Goal: Navigation & Orientation: Find specific page/section

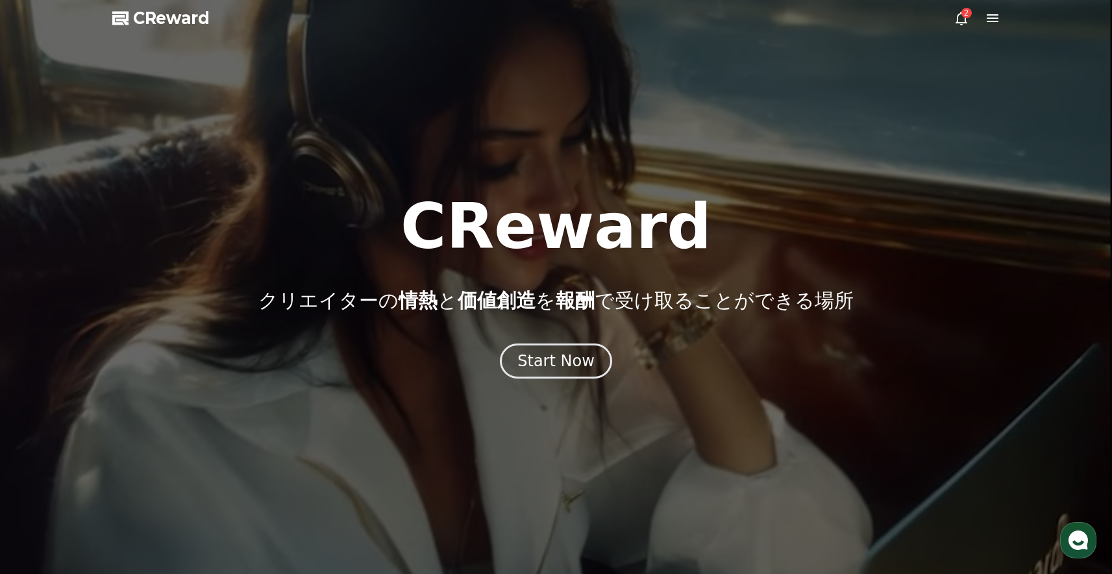
click at [997, 21] on icon at bounding box center [993, 18] width 12 height 8
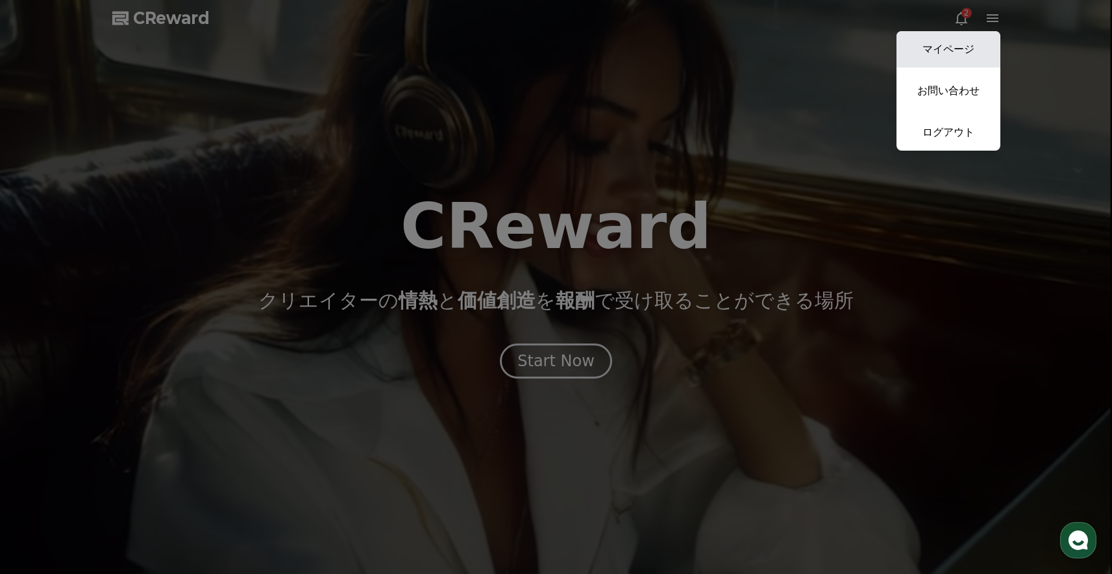
click at [982, 39] on link "マイページ" at bounding box center [949, 49] width 104 height 36
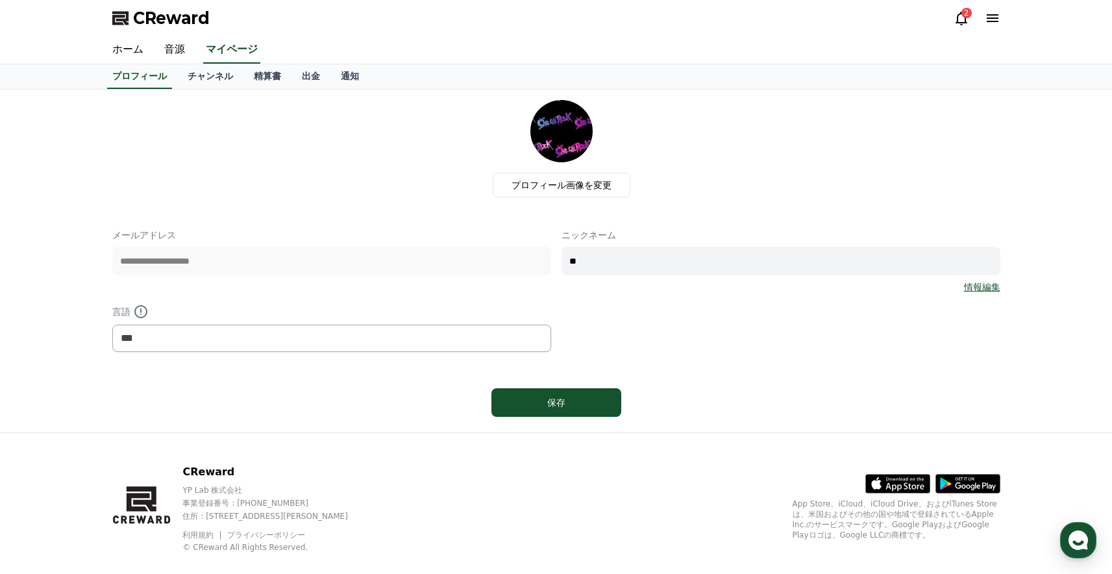
click at [959, 19] on icon at bounding box center [962, 18] width 16 height 16
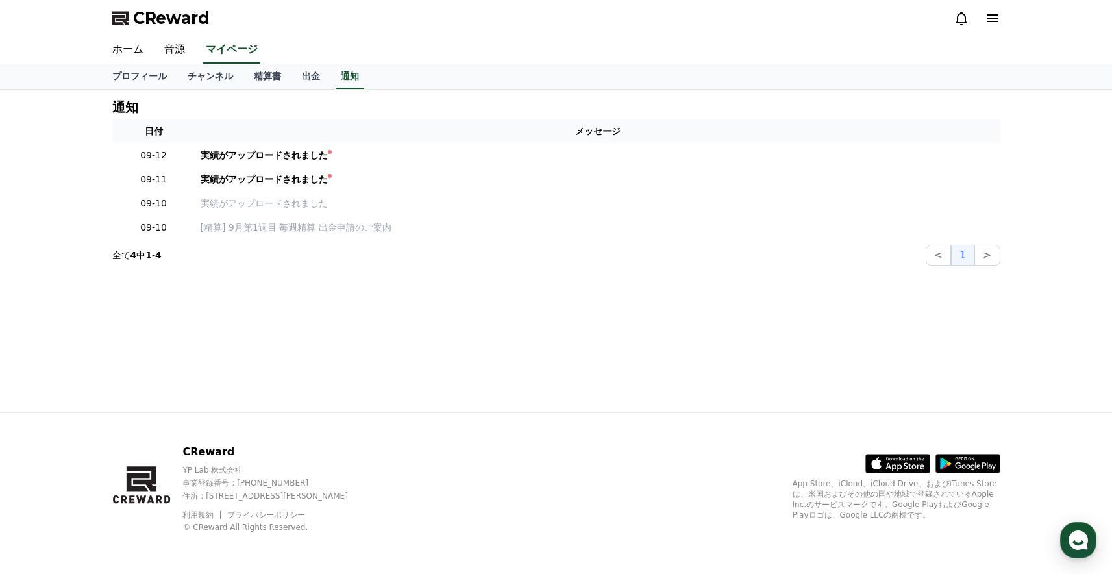
click at [960, 21] on icon at bounding box center [962, 18] width 16 height 16
click at [184, 49] on link "音源" at bounding box center [175, 49] width 42 height 27
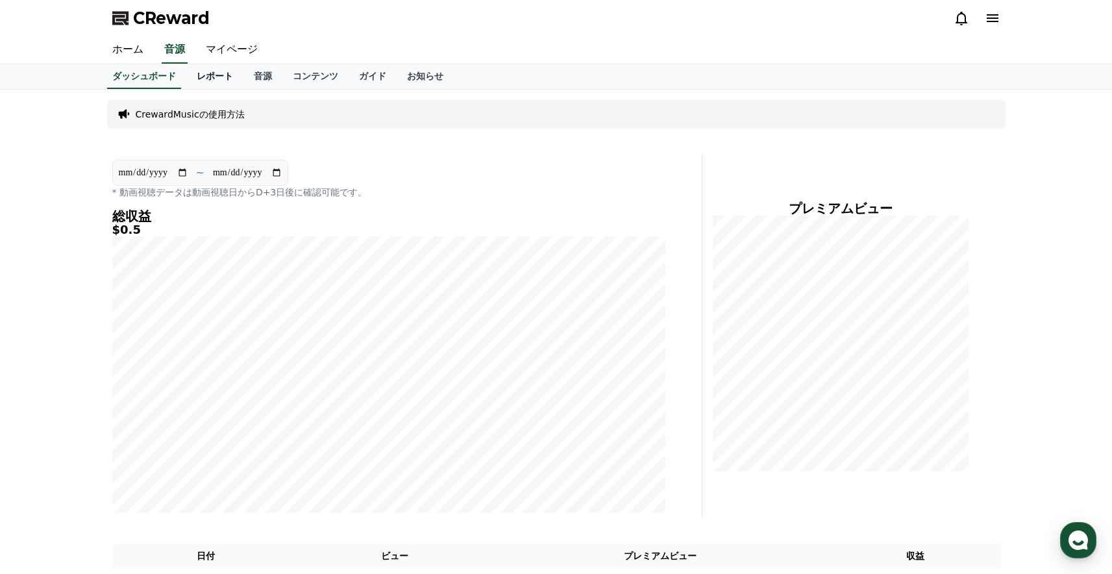
click at [238, 72] on link "レポート" at bounding box center [214, 76] width 57 height 25
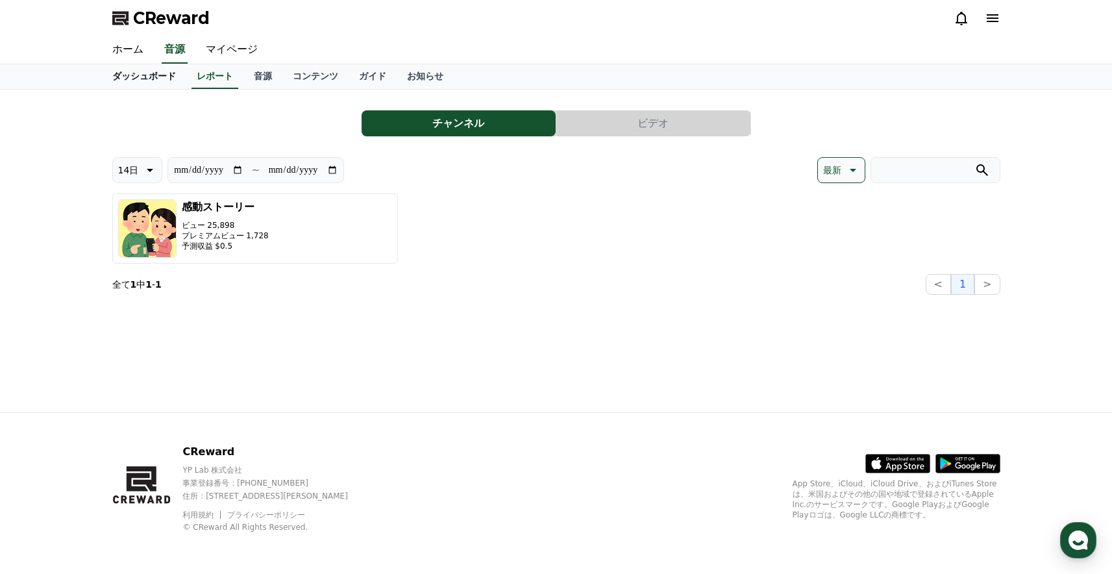
click at [162, 79] on link "ダッシュボード" at bounding box center [144, 76] width 84 height 25
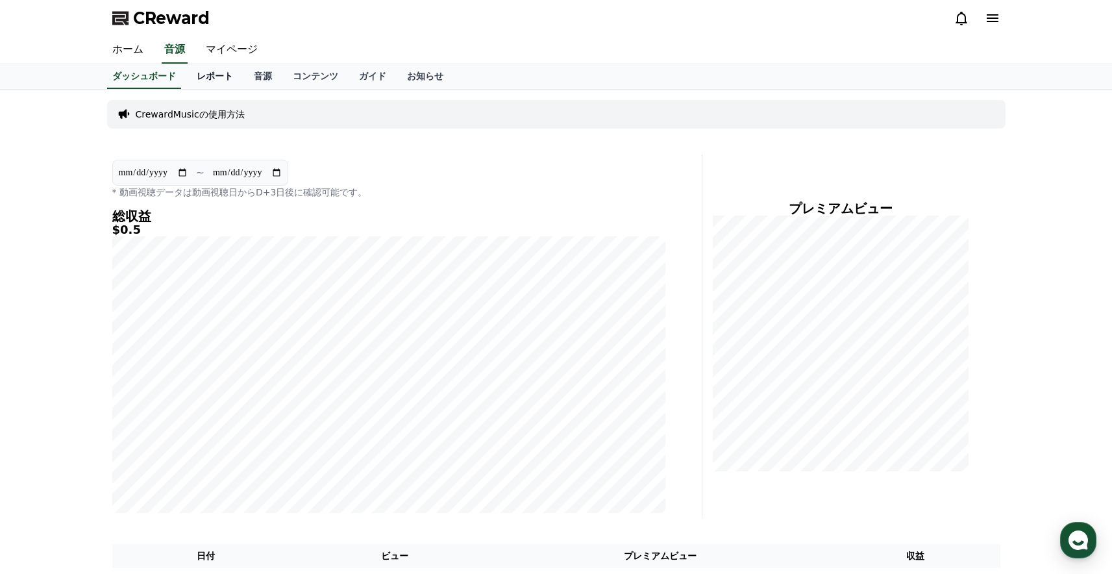
click at [223, 80] on link "レポート" at bounding box center [214, 76] width 57 height 25
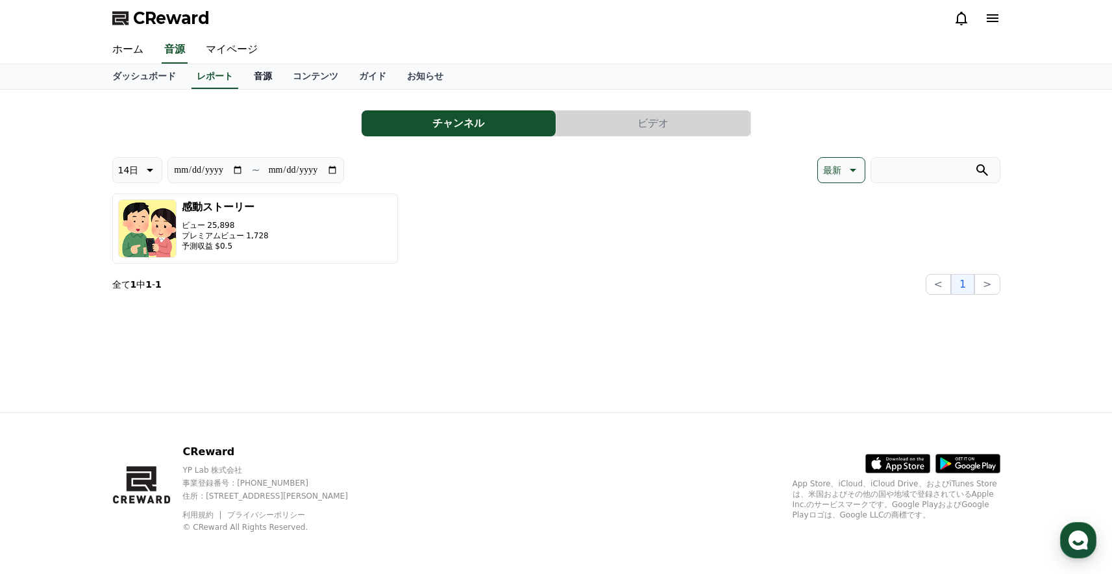
click at [277, 76] on link "音源" at bounding box center [262, 76] width 39 height 25
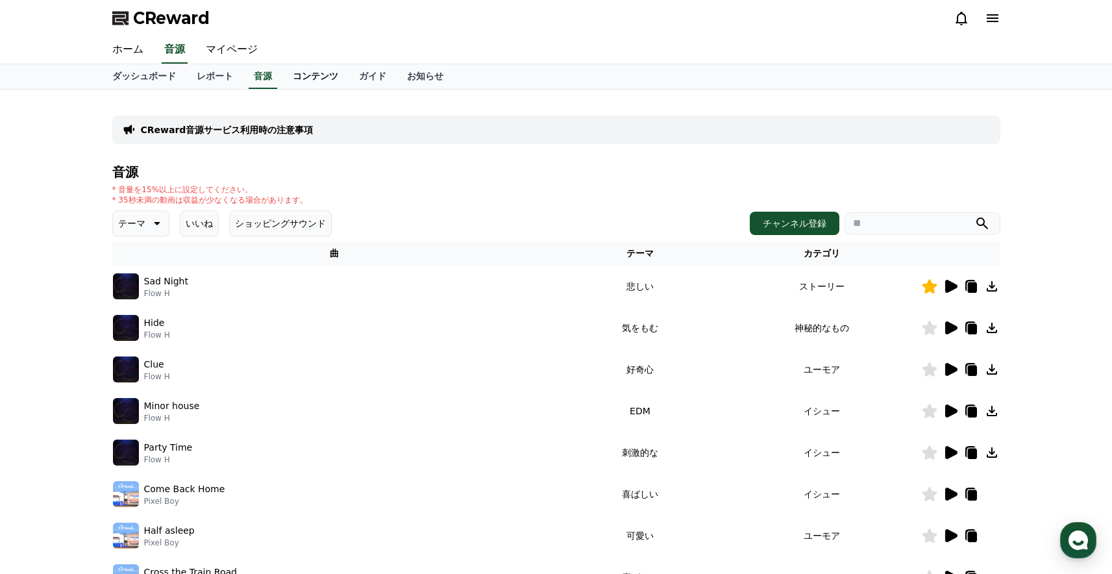
click at [325, 75] on link "コンテンツ" at bounding box center [315, 76] width 66 height 25
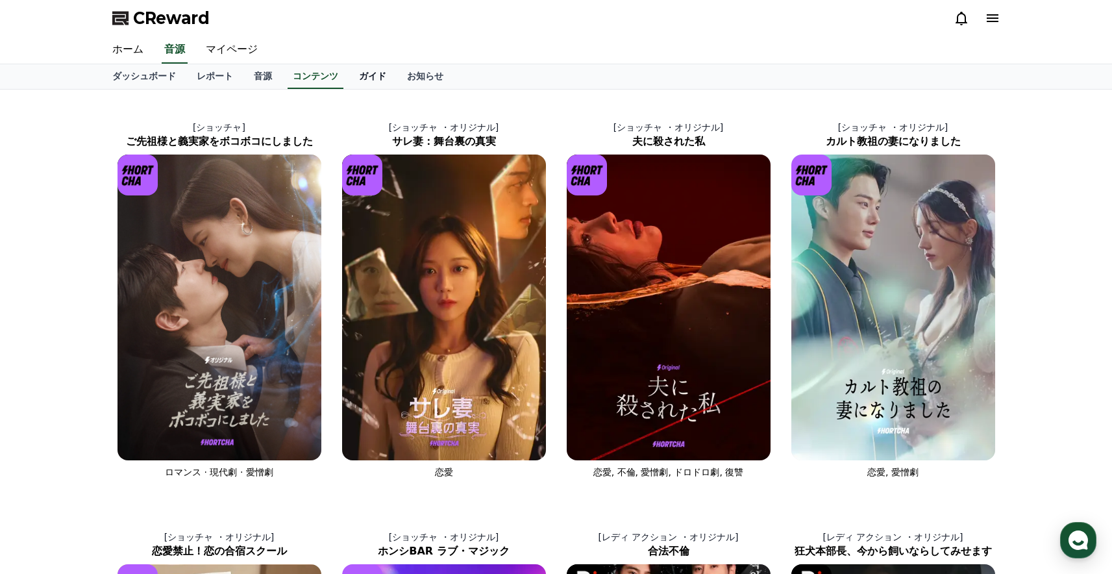
click at [382, 75] on link "ガイド" at bounding box center [373, 76] width 48 height 25
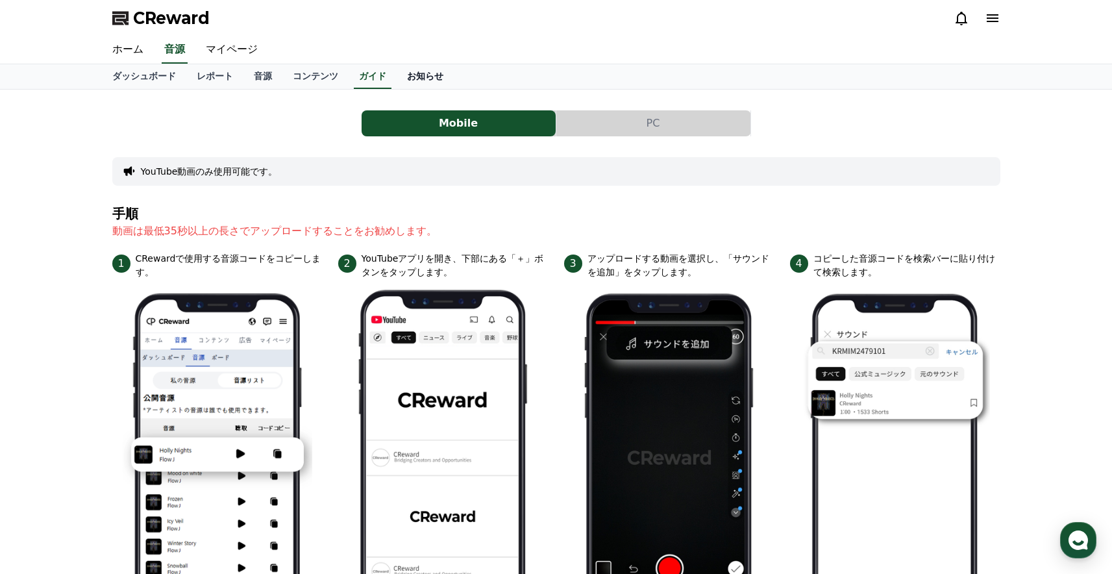
click at [437, 77] on link "お知らせ" at bounding box center [425, 76] width 57 height 25
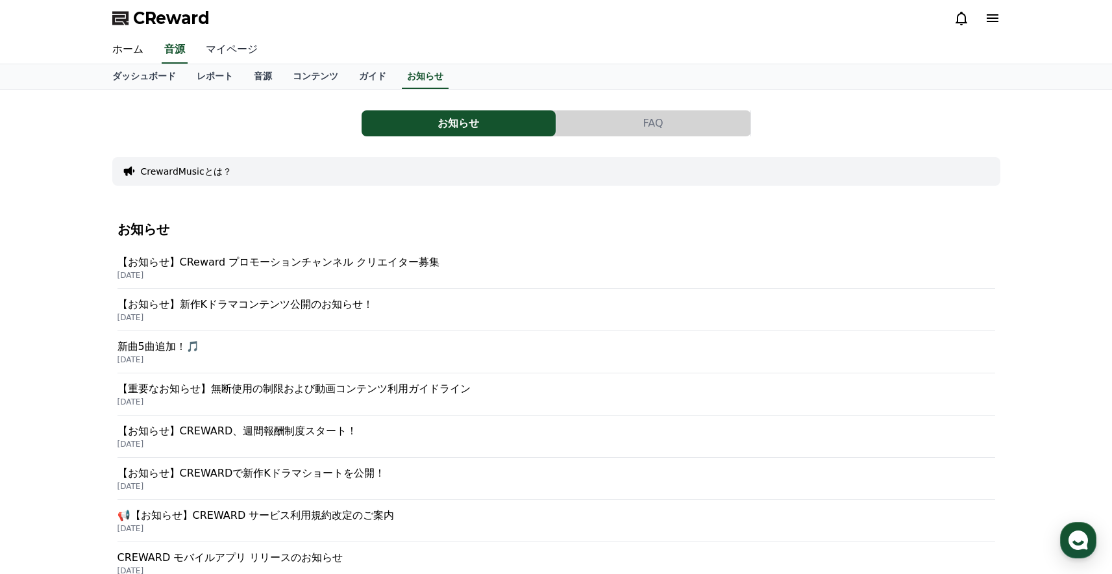
click at [243, 49] on link "マイページ" at bounding box center [231, 49] width 73 height 27
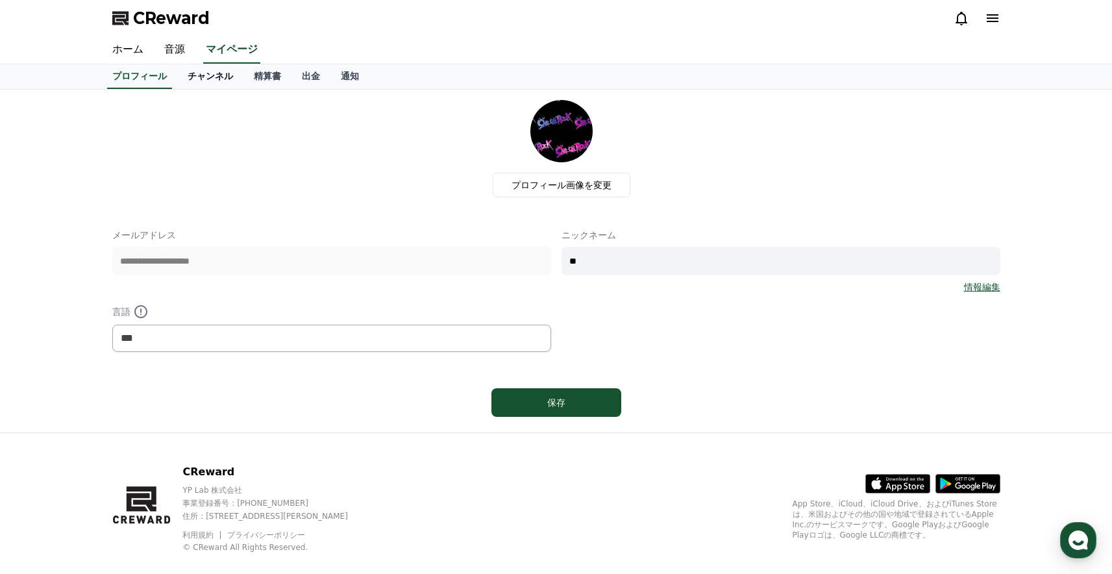
click at [221, 81] on link "チャンネル" at bounding box center [210, 76] width 66 height 25
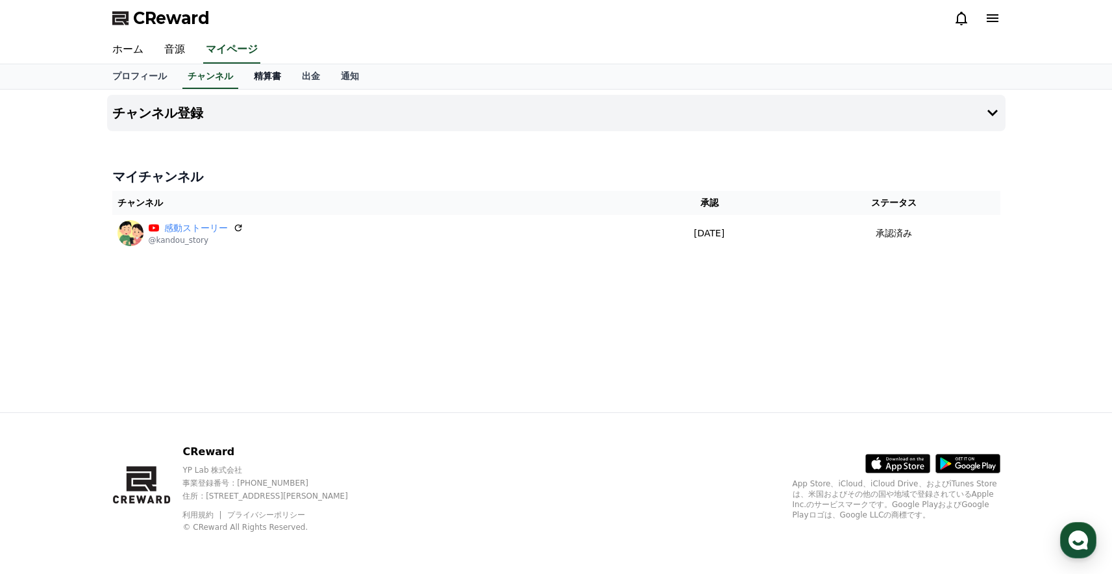
click at [266, 75] on link "精算書" at bounding box center [267, 76] width 48 height 25
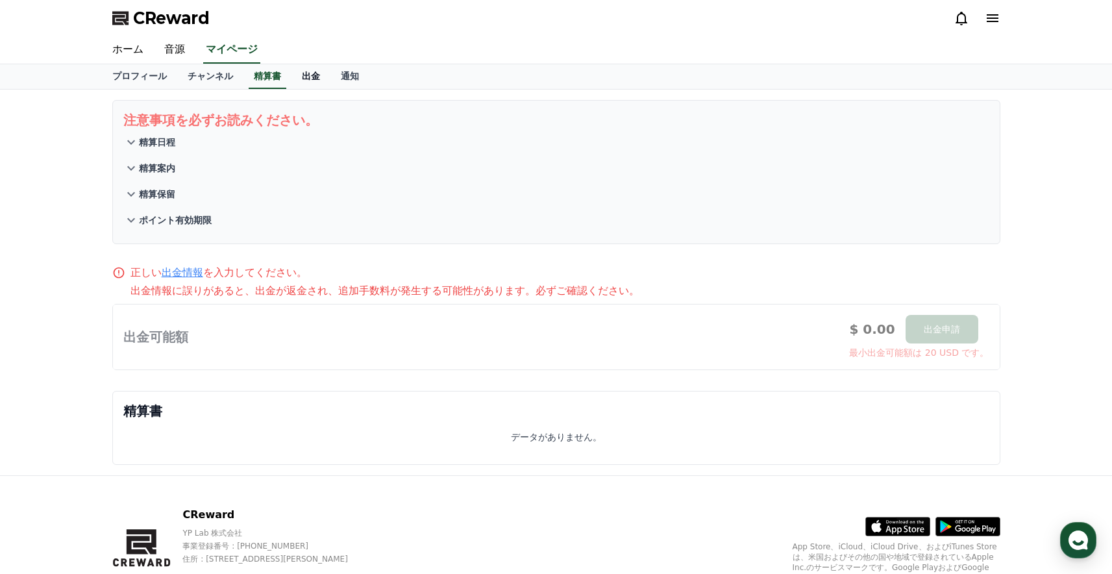
click at [319, 77] on link "出金" at bounding box center [310, 76] width 39 height 25
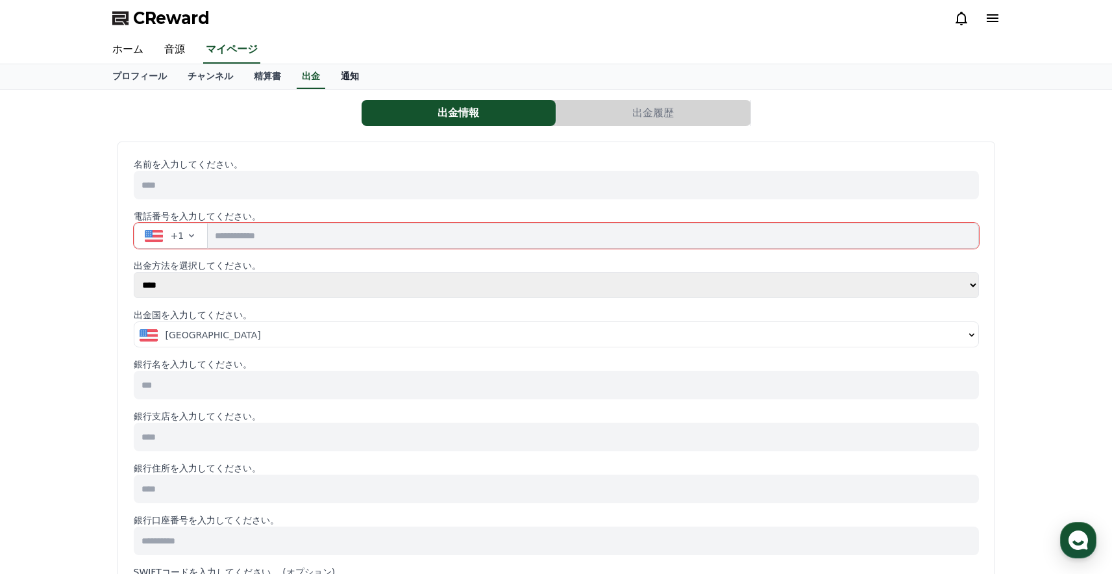
click at [356, 76] on link "通知" at bounding box center [349, 76] width 39 height 25
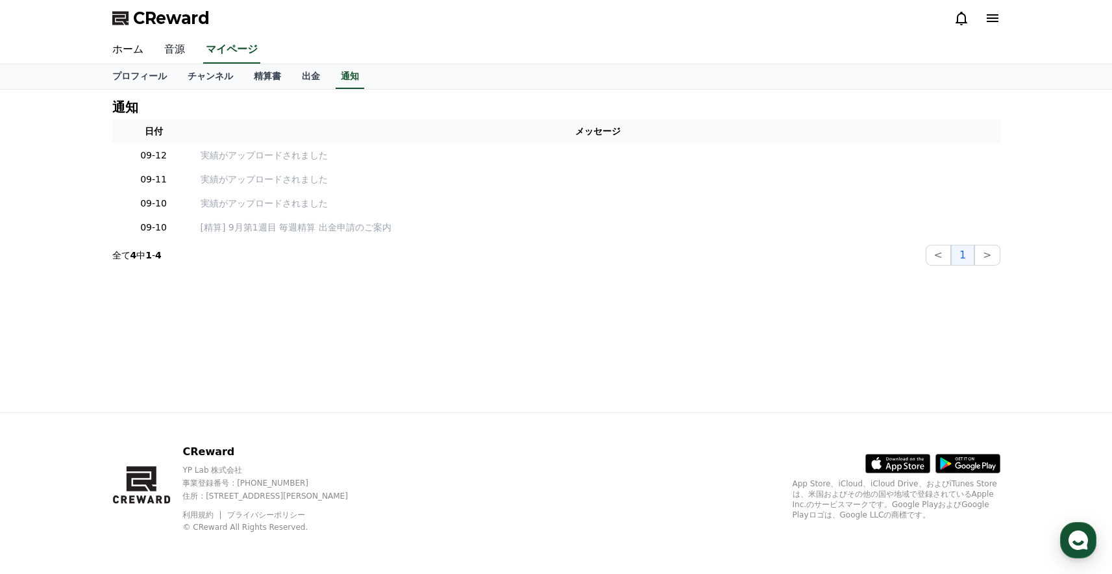
click at [169, 55] on link "音源" at bounding box center [175, 49] width 42 height 27
